Goal: Task Accomplishment & Management: Complete application form

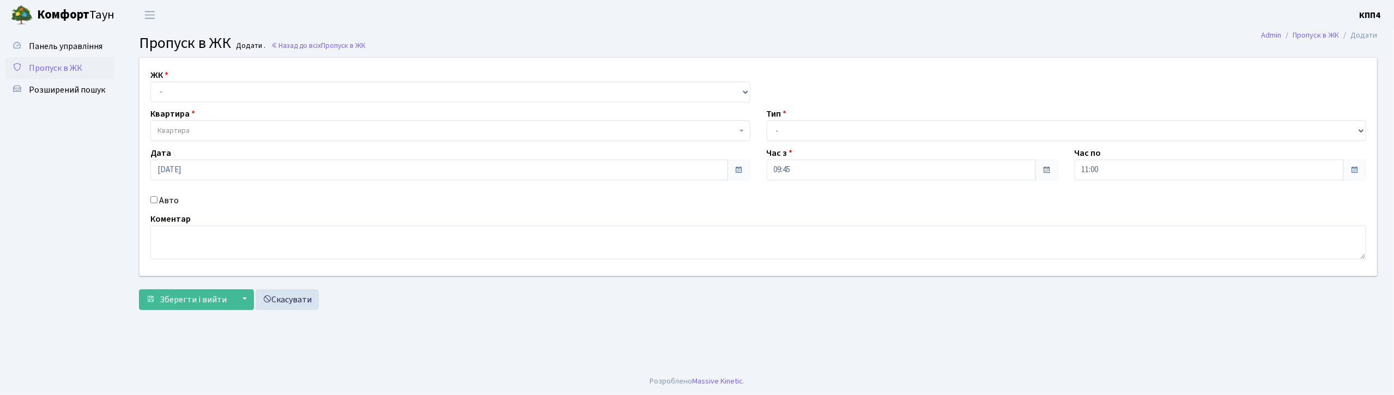
click at [54, 62] on span "Пропуск в ЖК" at bounding box center [55, 68] width 53 height 12
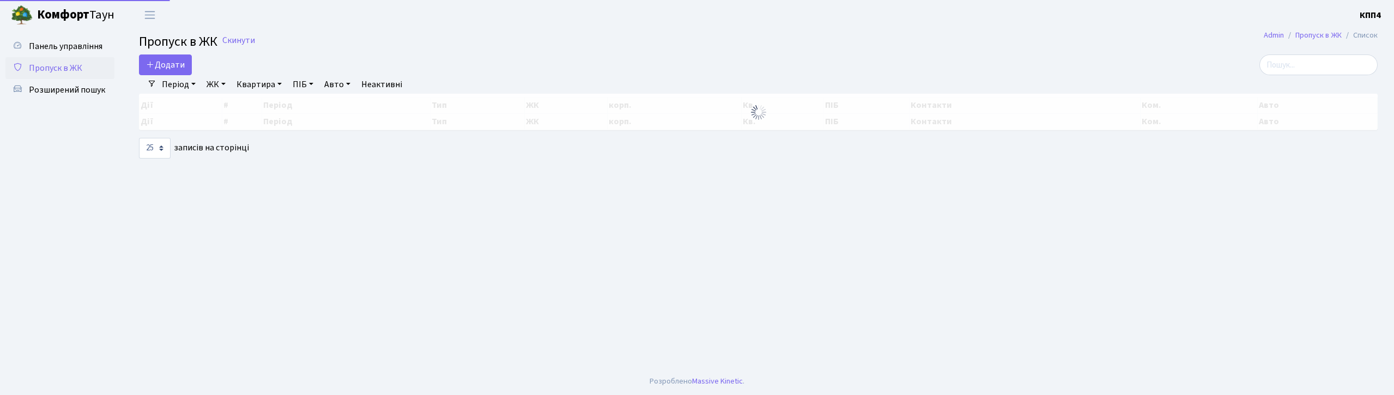
select select "25"
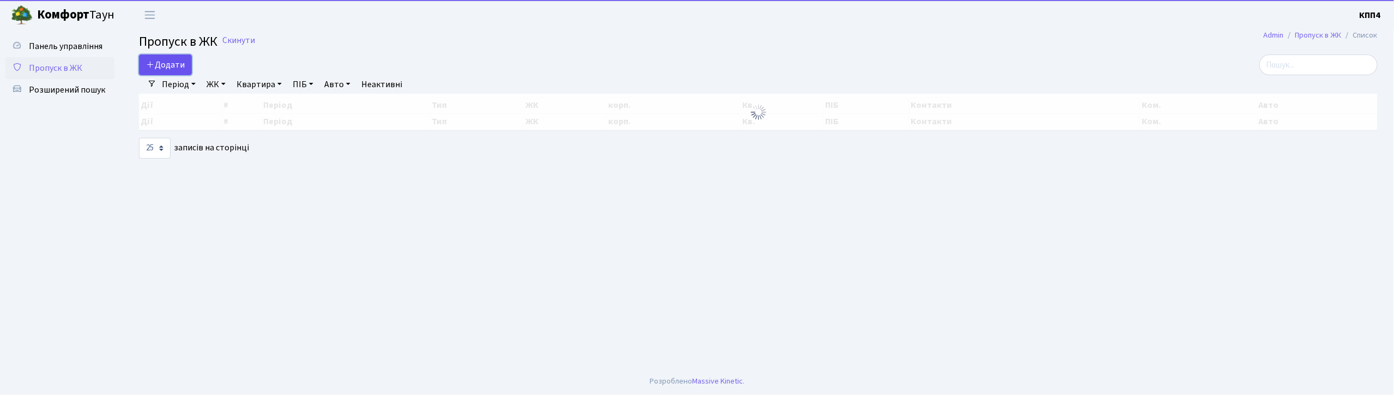
click at [166, 66] on span "Додати" at bounding box center [165, 65] width 39 height 12
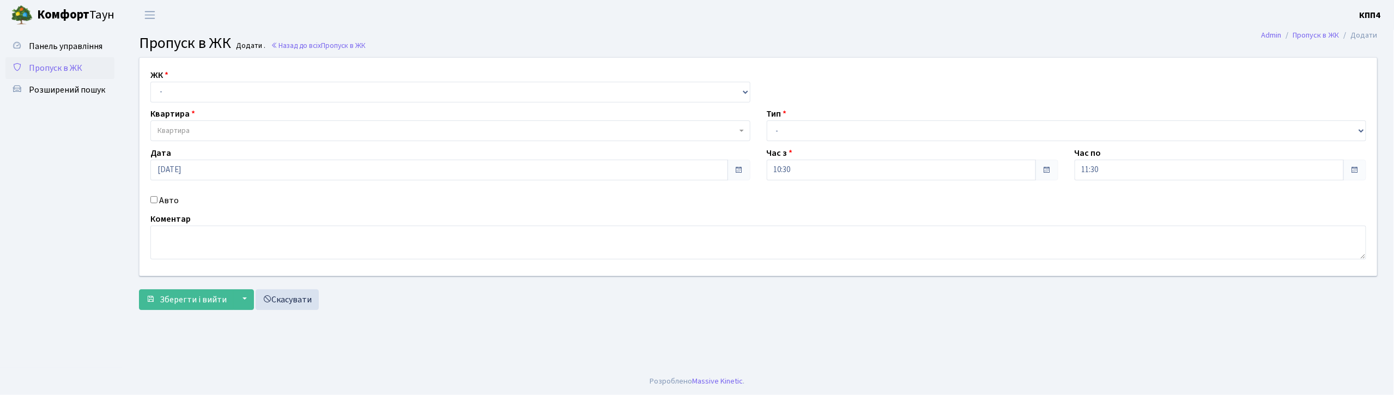
click at [155, 203] on input "Авто" at bounding box center [153, 199] width 7 height 7
checkbox input "true"
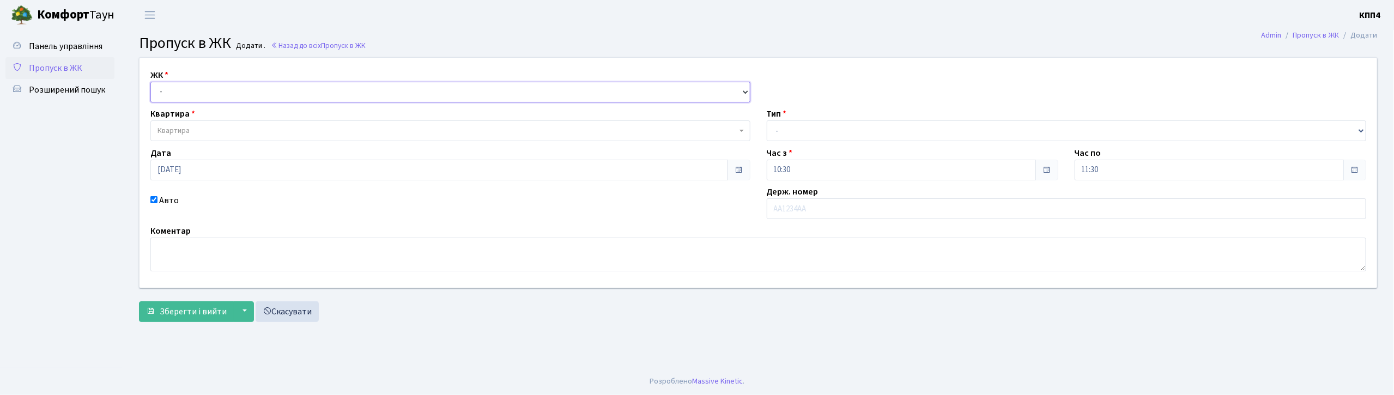
click at [177, 96] on select "- КТ, вул. Регенераторна, 4 КТ2, просп. Соборності, 17 КТ3, вул. Березнева, 16 …" at bounding box center [450, 92] width 600 height 21
select select "271"
click at [150, 82] on select "- КТ, вул. Регенераторна, 4 КТ2, просп. Соборності, 17 КТ3, вул. Березнева, 16 …" at bounding box center [450, 92] width 600 height 21
select select
click at [172, 136] on span "Квартира" at bounding box center [173, 130] width 32 height 11
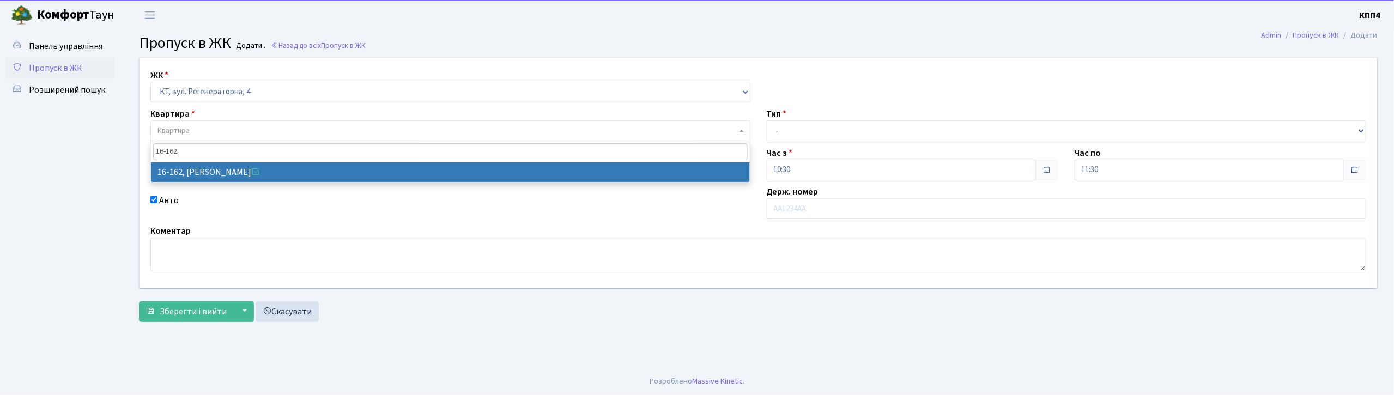
type input "16-162"
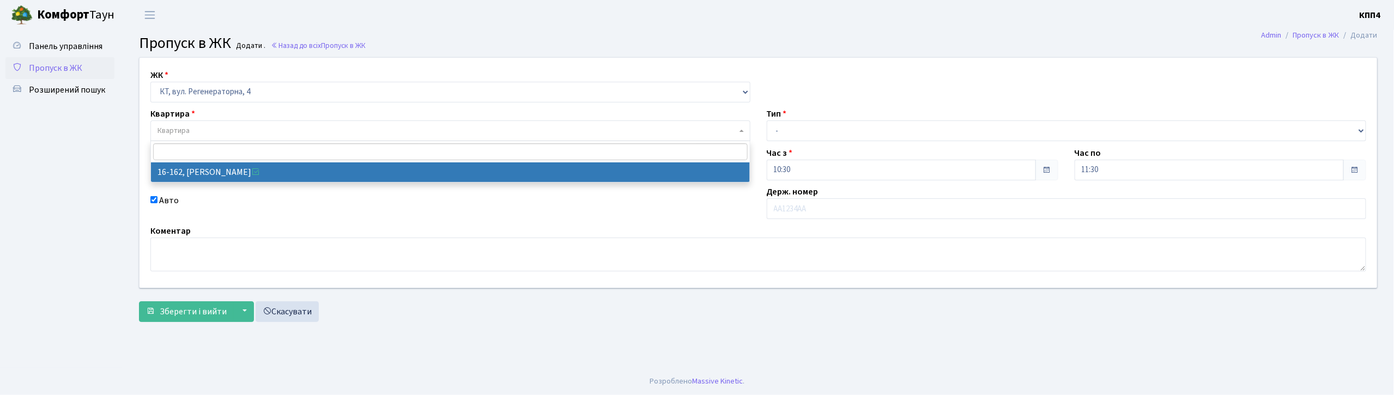
select select "8723"
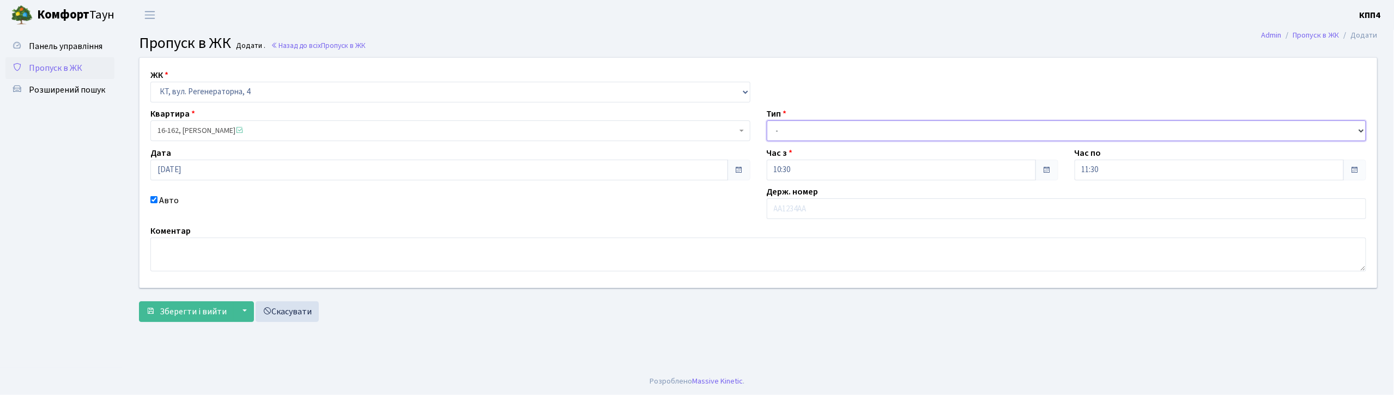
click at [833, 132] on select "- Доставка Таксі Гості Сервіс" at bounding box center [1067, 130] width 600 height 21
select select "1"
click at [767, 120] on select "- Доставка Таксі Гості Сервіс" at bounding box center [1067, 130] width 600 height 21
click at [186, 316] on span "Зберегти і вийти" at bounding box center [193, 312] width 67 height 12
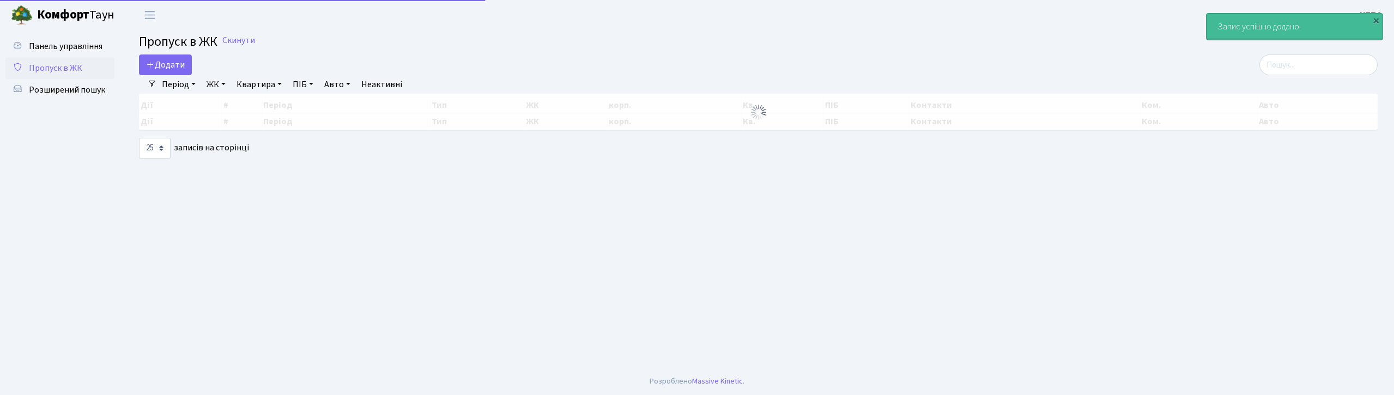
select select "25"
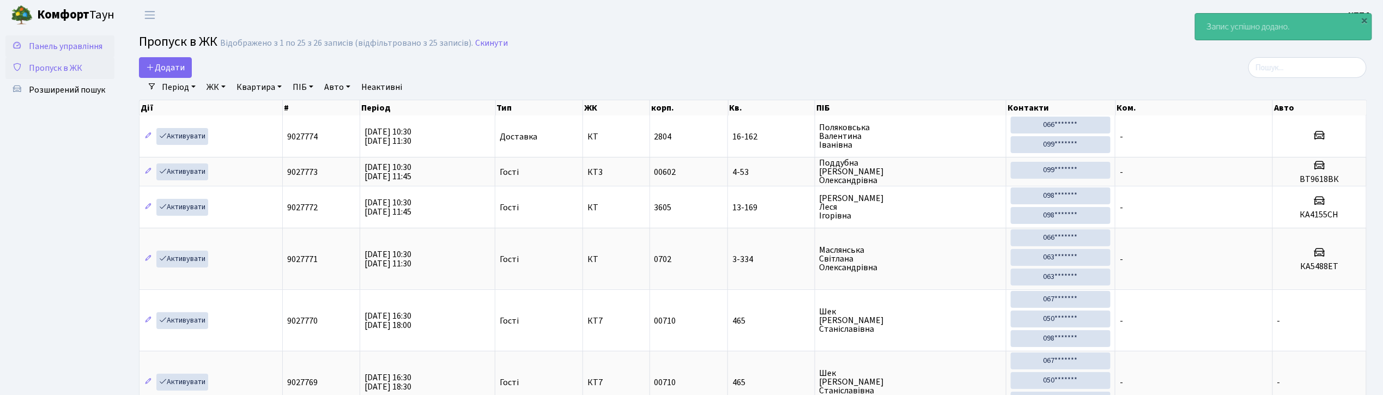
click at [75, 48] on span "Панель управління" at bounding box center [66, 46] width 74 height 12
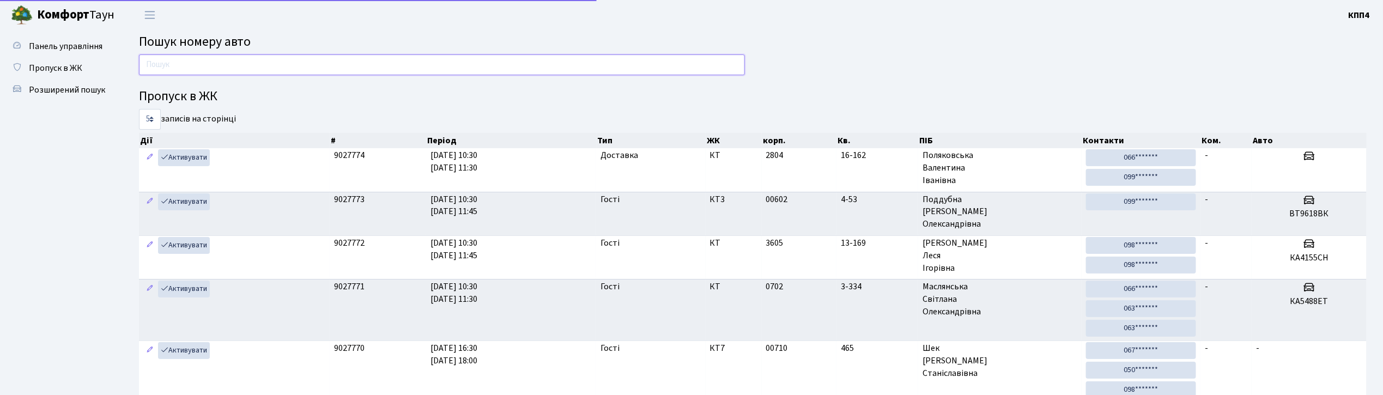
drag, startPoint x: 0, startPoint y: 0, endPoint x: 186, endPoint y: 66, distance: 197.7
click at [186, 66] on input "text" at bounding box center [442, 64] width 606 height 21
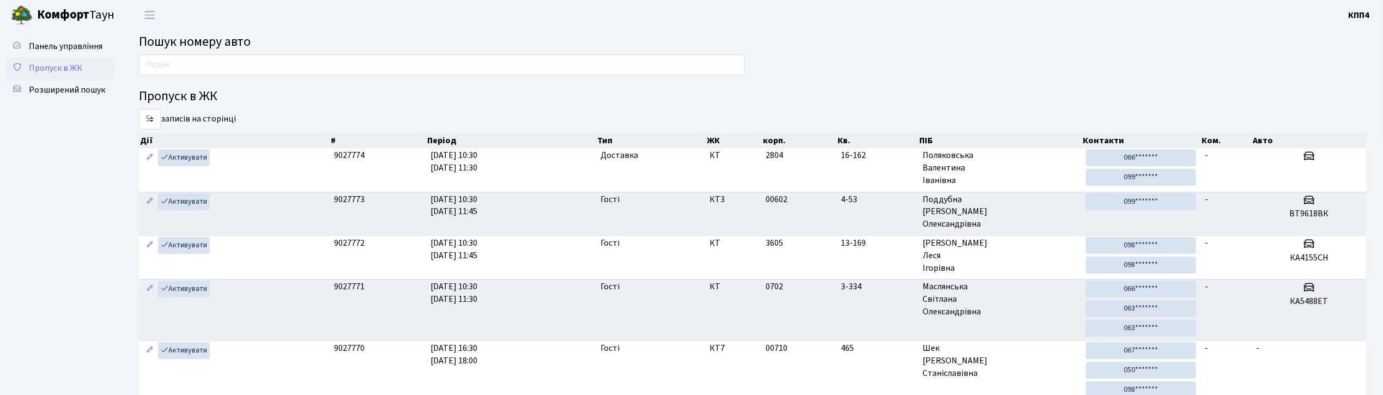
click at [58, 74] on link "Пропуск в ЖК" at bounding box center [59, 68] width 109 height 22
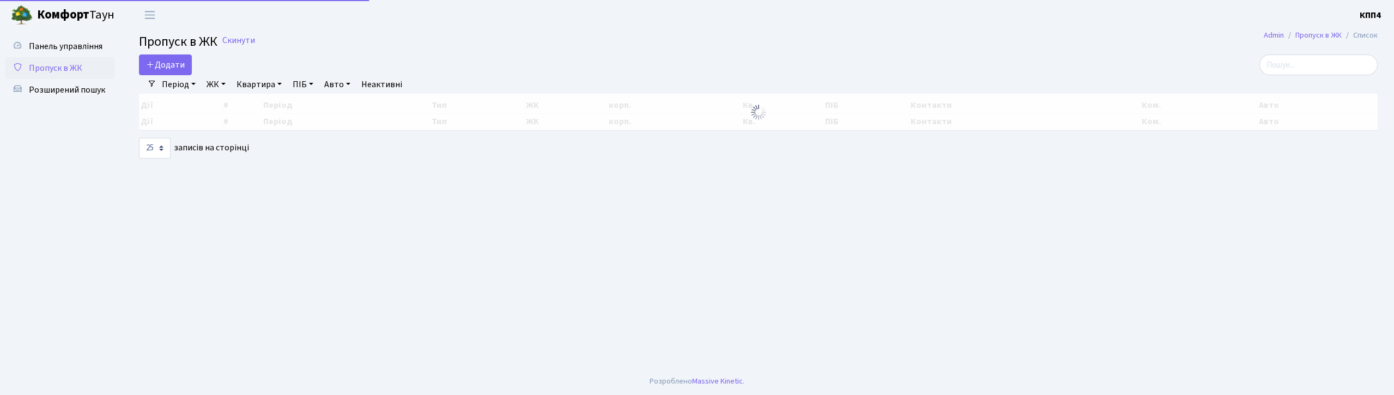
select select "25"
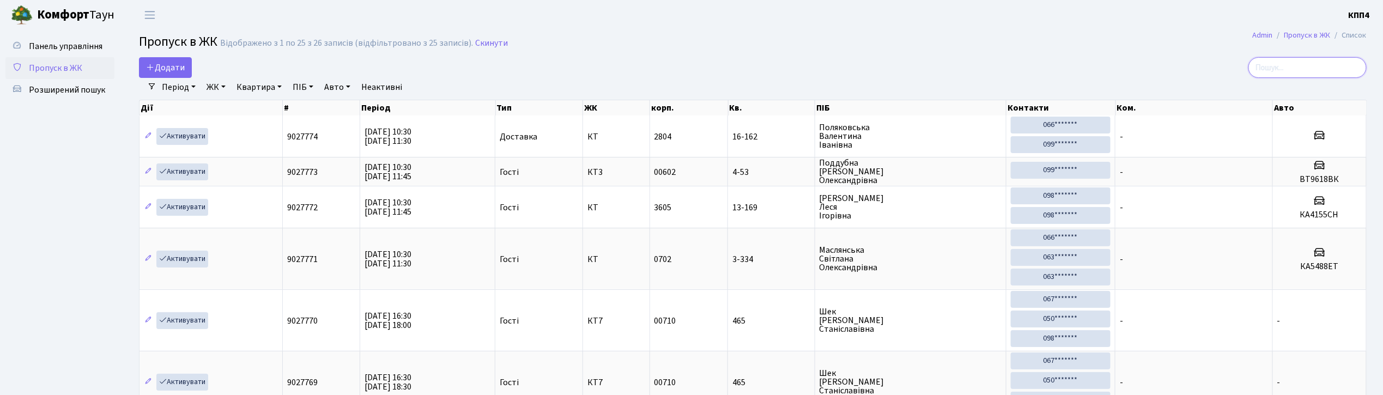
click at [1335, 73] on input "search" at bounding box center [1307, 67] width 118 height 21
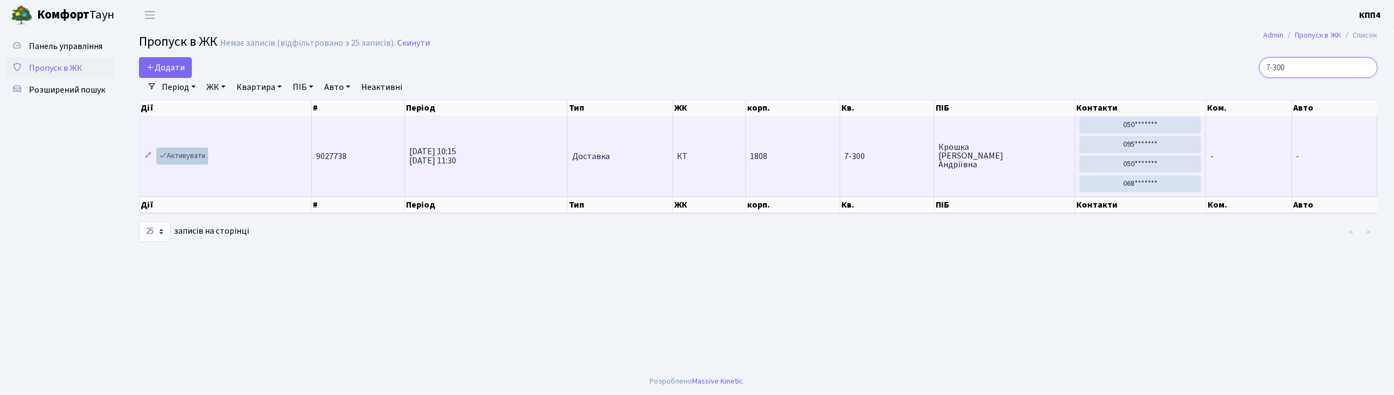
type input "7-300"
click at [203, 157] on link "Активувати" at bounding box center [182, 156] width 52 height 17
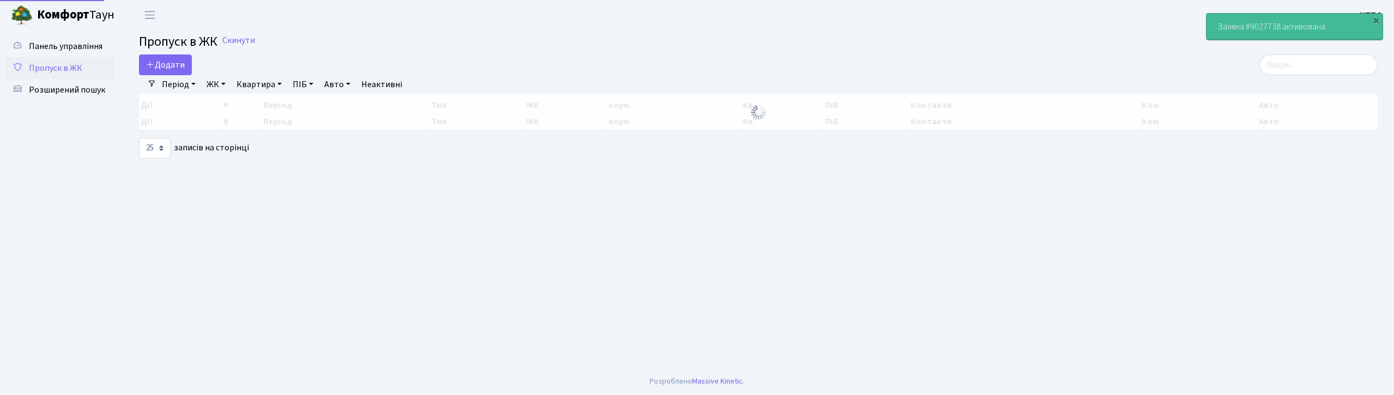
select select "25"
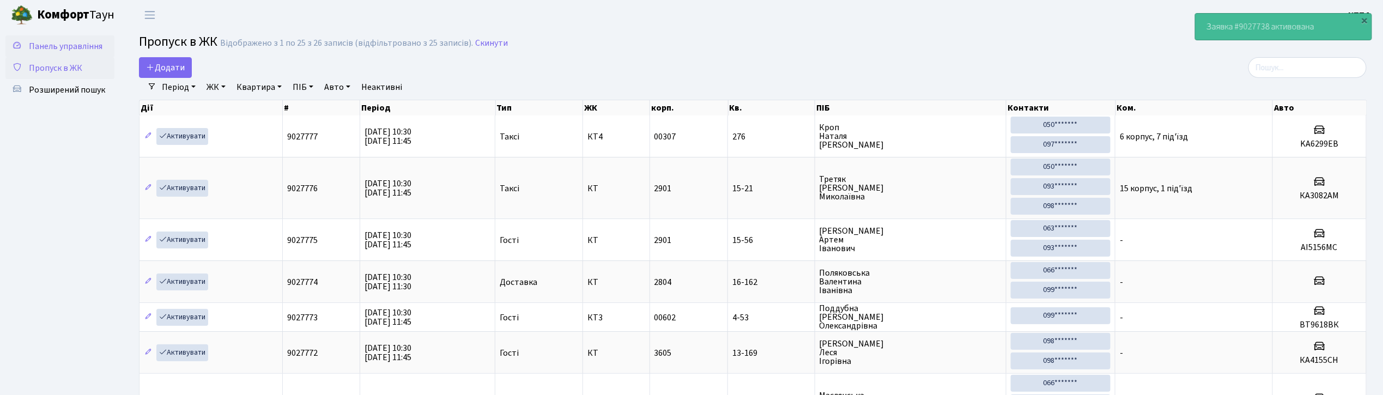
click at [59, 44] on span "Панель управління" at bounding box center [66, 46] width 74 height 12
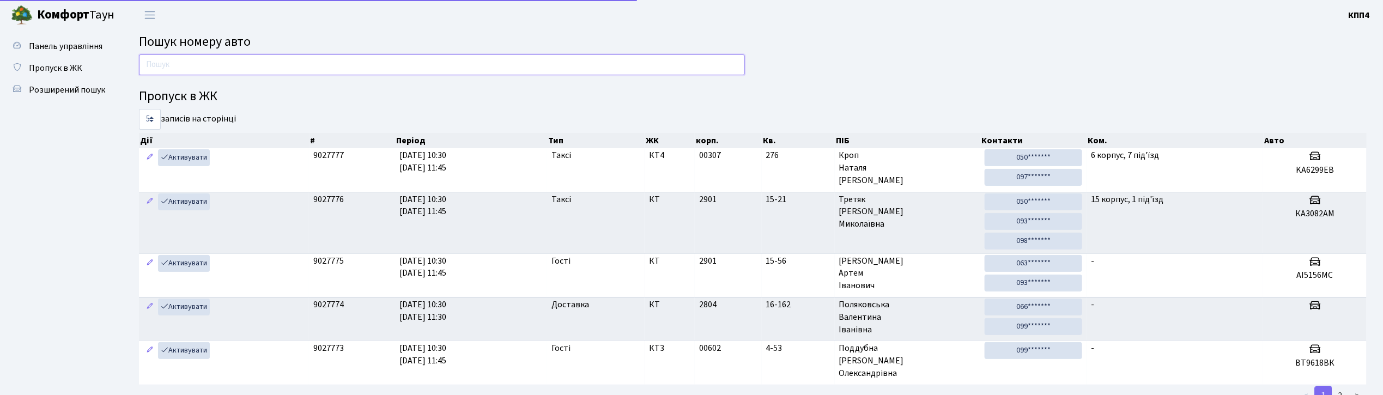
click at [191, 68] on input "text" at bounding box center [442, 64] width 606 height 21
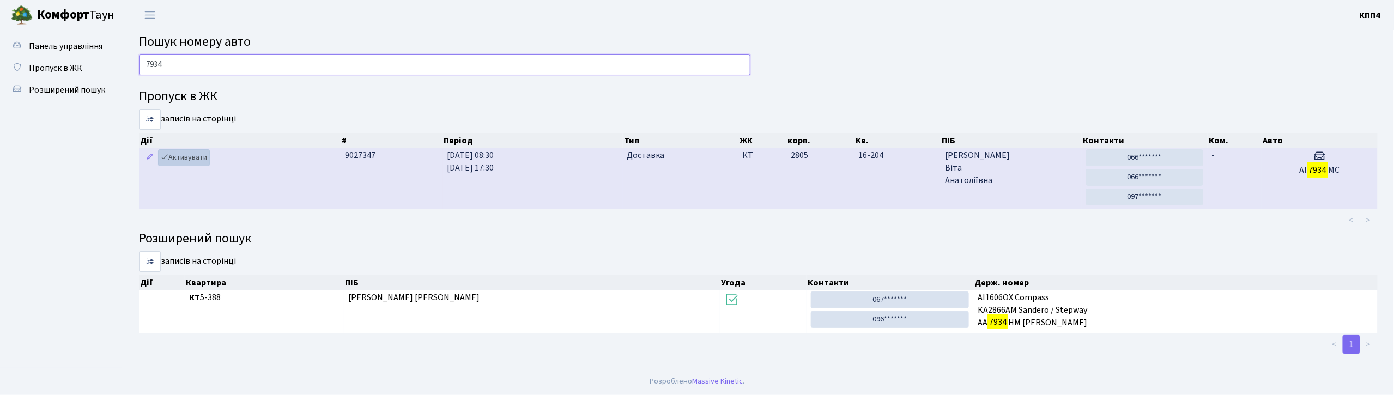
type input "7934"
click at [182, 159] on link "Активувати" at bounding box center [184, 157] width 52 height 17
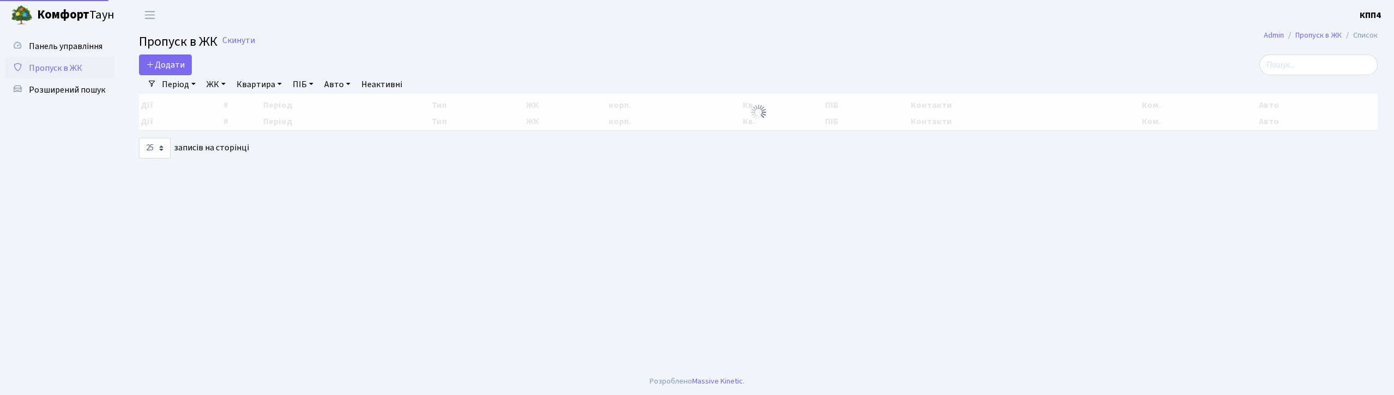
select select "25"
click at [96, 48] on span "Панель управління" at bounding box center [66, 46] width 74 height 12
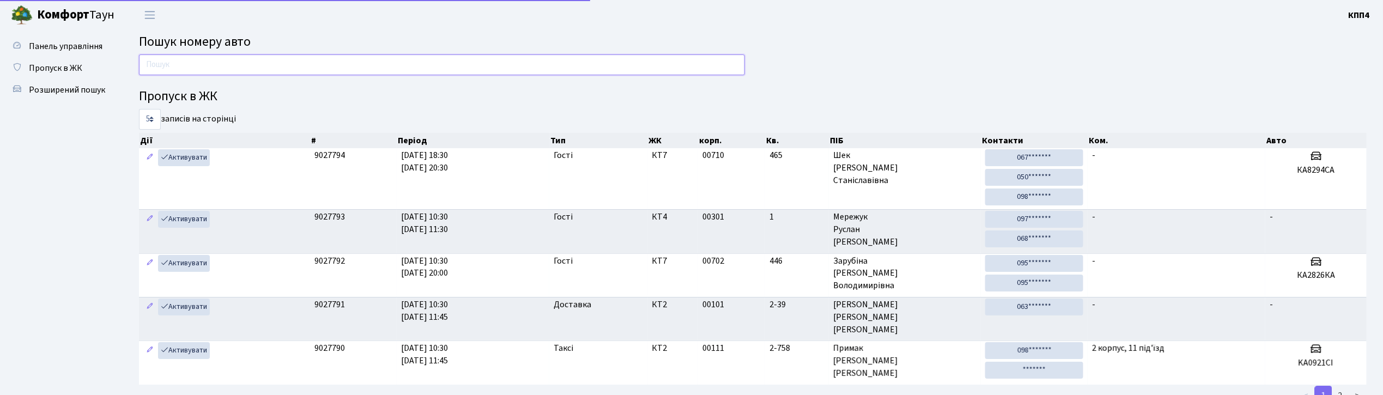
drag, startPoint x: 0, startPoint y: 0, endPoint x: 181, endPoint y: 72, distance: 195.4
click at [181, 72] on input "text" at bounding box center [442, 64] width 606 height 21
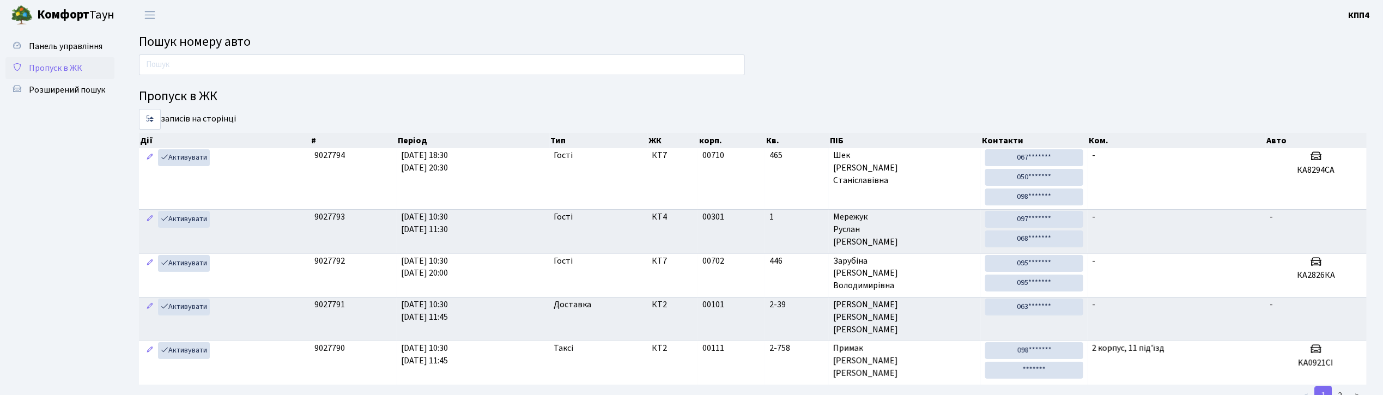
click at [72, 68] on span "Пропуск в ЖК" at bounding box center [55, 68] width 53 height 12
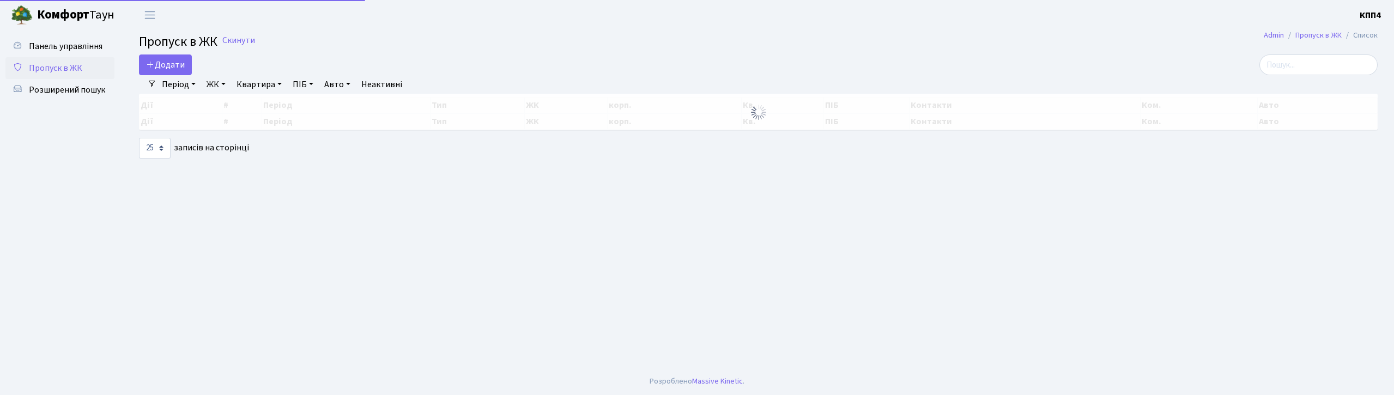
select select "25"
click at [162, 72] on link "Додати" at bounding box center [165, 64] width 53 height 21
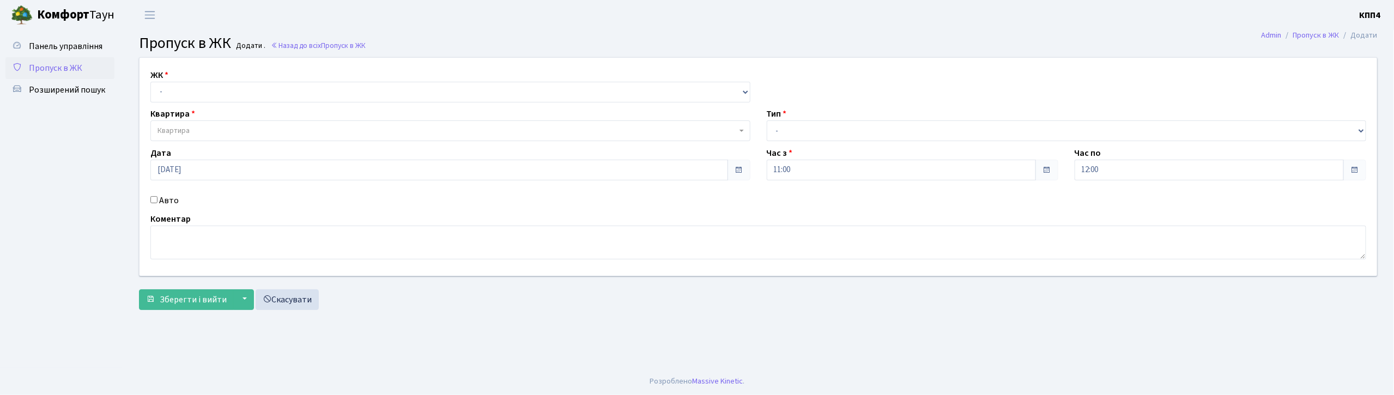
click at [155, 199] on input "Авто" at bounding box center [153, 199] width 7 height 7
checkbox input "true"
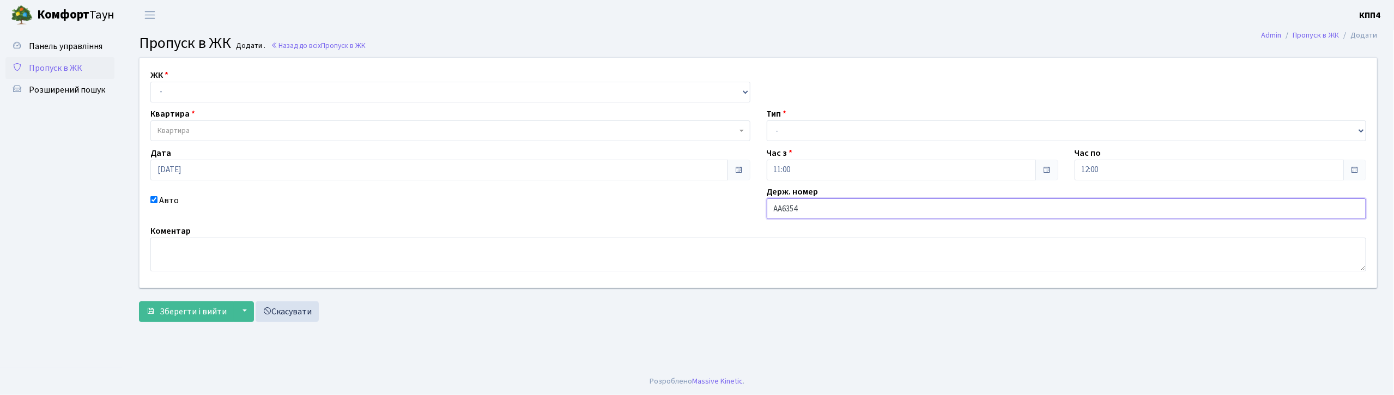
type input "АА6354ТО"
click at [166, 85] on select "- КТ, вул. Регенераторна, 4 КТ2, просп. [STREET_ADDRESS] [STREET_ADDRESS] [PERS…" at bounding box center [450, 92] width 600 height 21
select select "271"
click at [150, 82] on select "- КТ, вул. Регенераторна, 4 КТ2, просп. [STREET_ADDRESS] [STREET_ADDRESS] [PERS…" at bounding box center [450, 92] width 600 height 21
select select
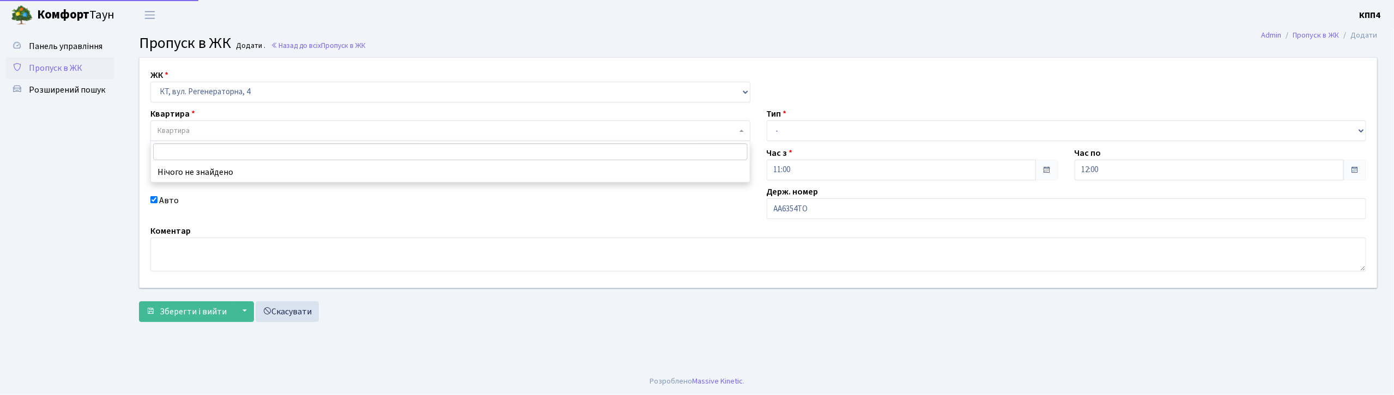
click at [171, 131] on span "Квартира" at bounding box center [173, 130] width 32 height 11
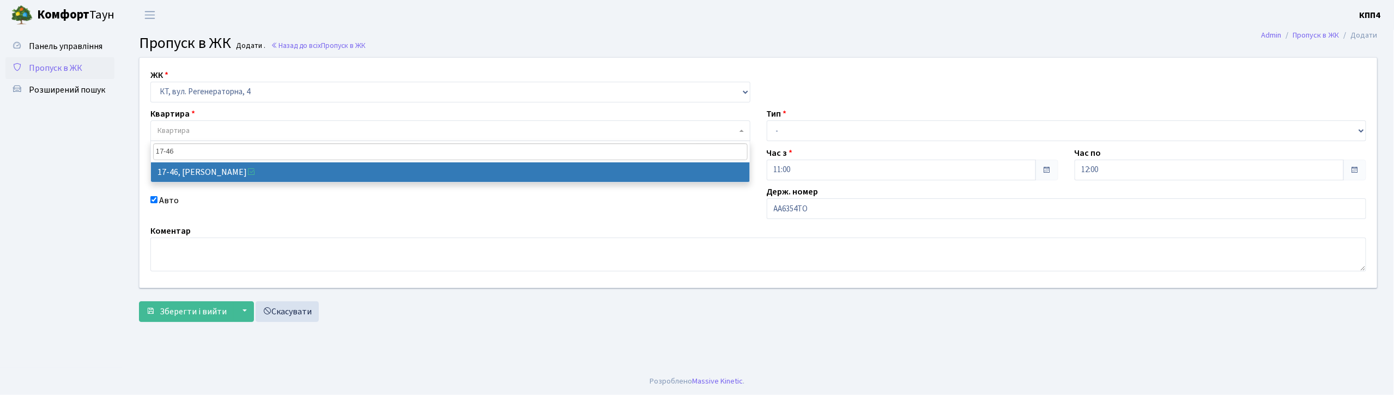
type input "17-46"
select select "9000"
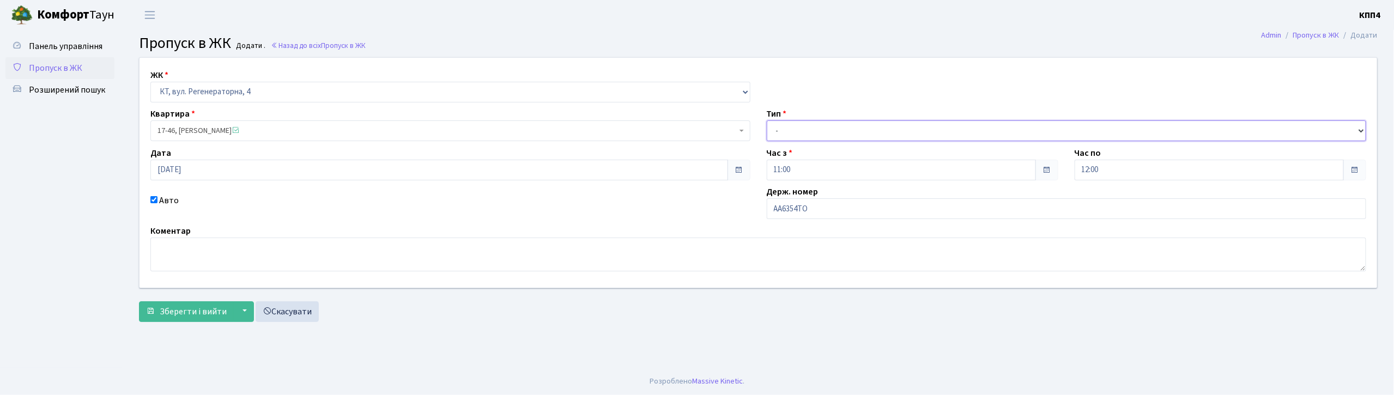
click at [809, 138] on select "- Доставка Таксі Гості Сервіс" at bounding box center [1067, 130] width 600 height 21
select select "1"
click at [767, 120] on select "- Доставка Таксі Гості Сервіс" at bounding box center [1067, 130] width 600 height 21
click at [185, 315] on span "Зберегти і вийти" at bounding box center [193, 312] width 67 height 12
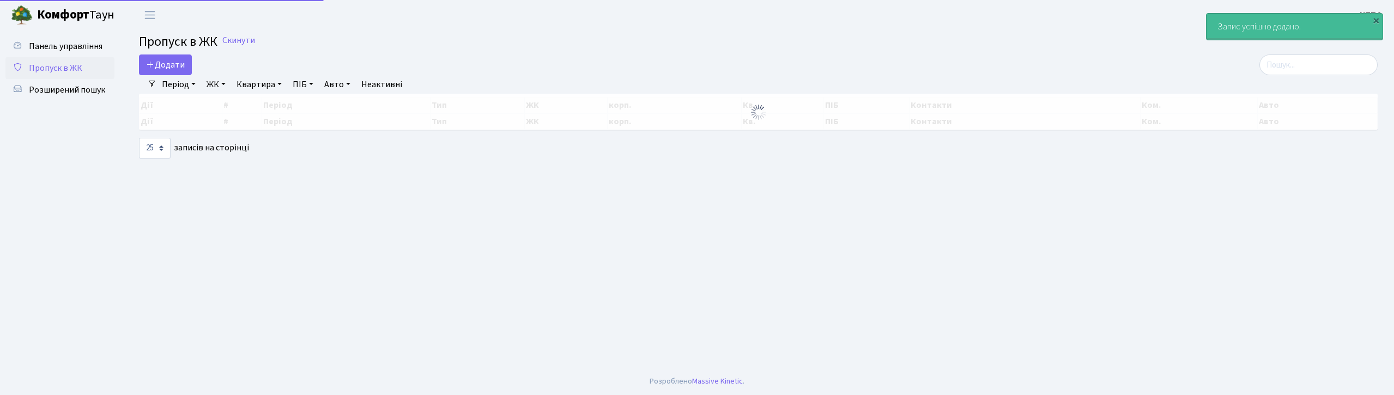
select select "25"
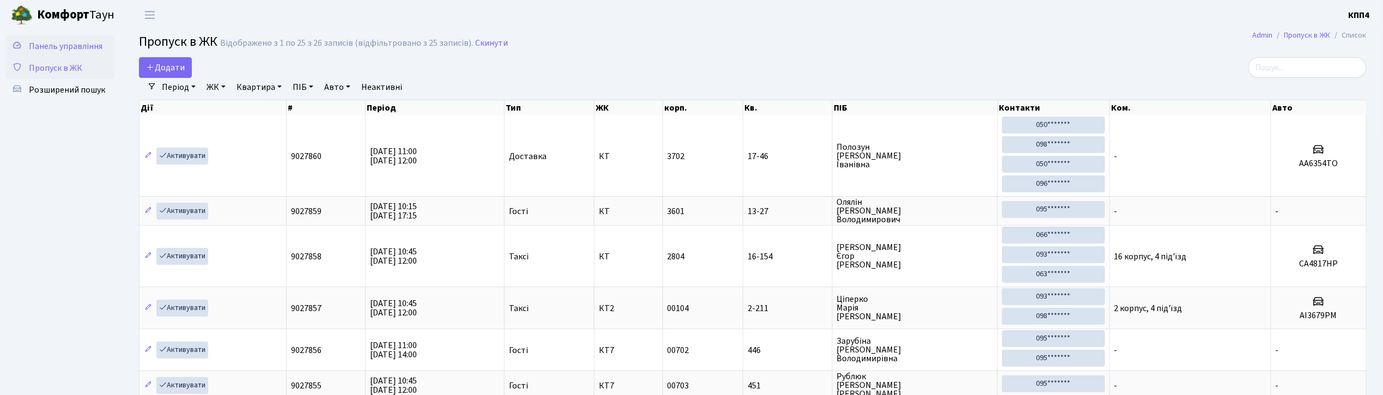
click at [93, 47] on span "Панель управління" at bounding box center [66, 46] width 74 height 12
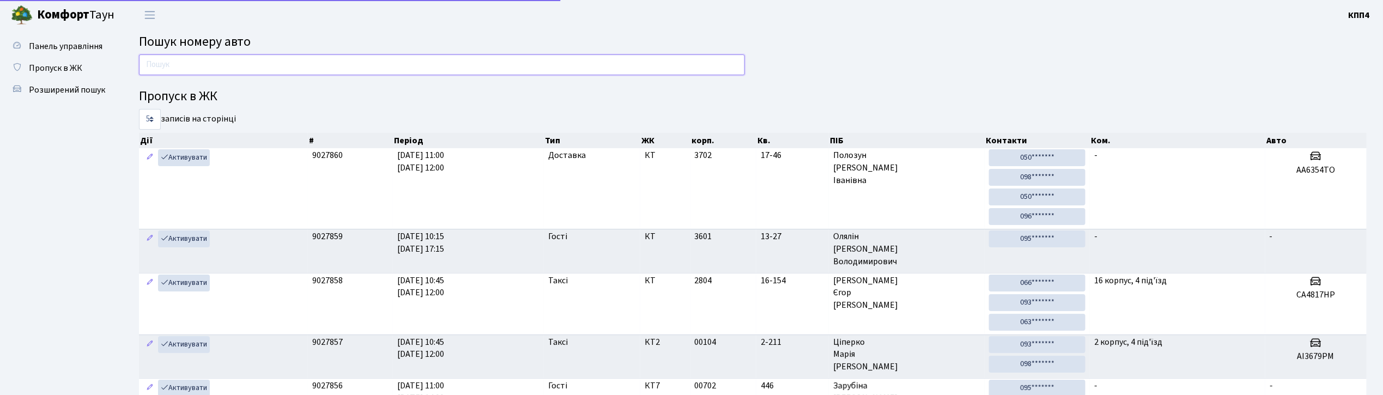
click at [189, 64] on input "text" at bounding box center [442, 64] width 606 height 21
